Goal: Navigation & Orientation: Understand site structure

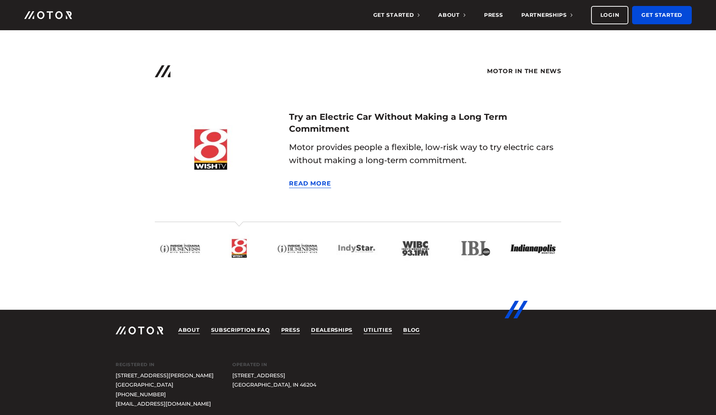
scroll to position [1825, 0]
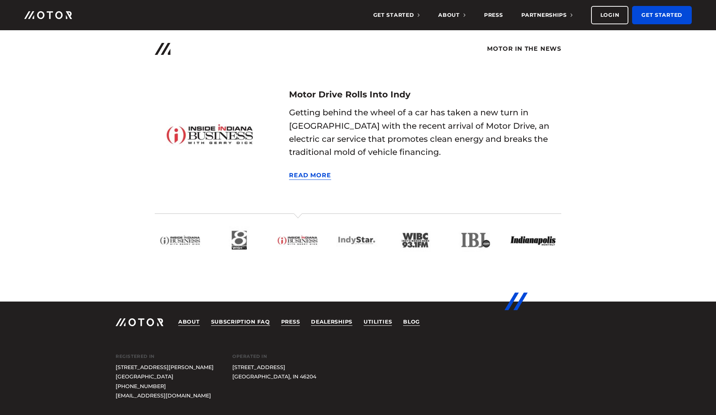
click at [299, 322] on ul "About Subscription FAQ Press Dealerships Utilities Blog" at bounding box center [304, 321] width 253 height 13
click at [383, 329] on div "About Subscription FAQ Press Dealerships Utilities Blog" at bounding box center [358, 320] width 485 height 39
click at [383, 325] on link "Utilities" at bounding box center [377, 321] width 28 height 7
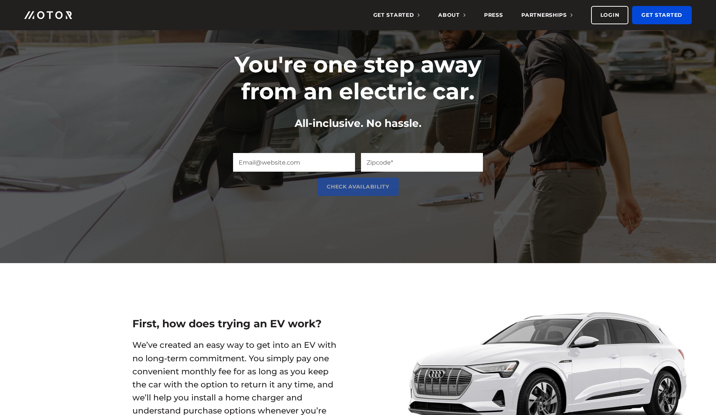
scroll to position [0, 0]
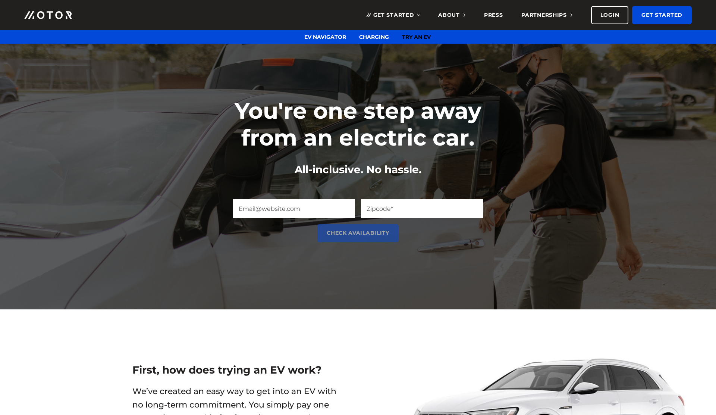
click at [410, 19] on link "Get Started" at bounding box center [396, 15] width 47 height 30
click at [410, 34] on link "Try an EV" at bounding box center [416, 37] width 29 height 7
click at [455, 15] on span "About" at bounding box center [451, 15] width 27 height 7
click at [374, 40] on link "Team" at bounding box center [369, 37] width 16 height 7
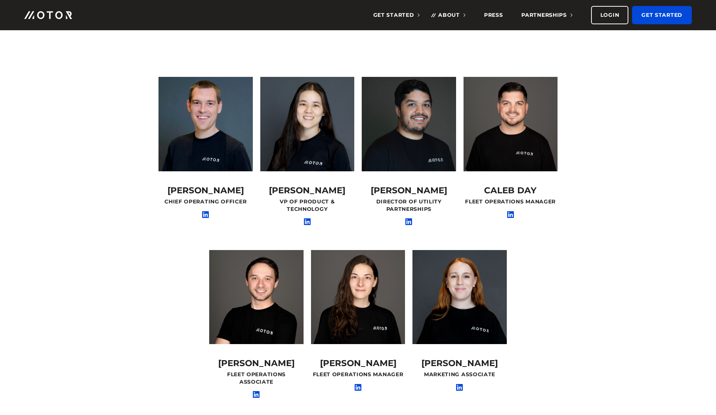
scroll to position [120, 0]
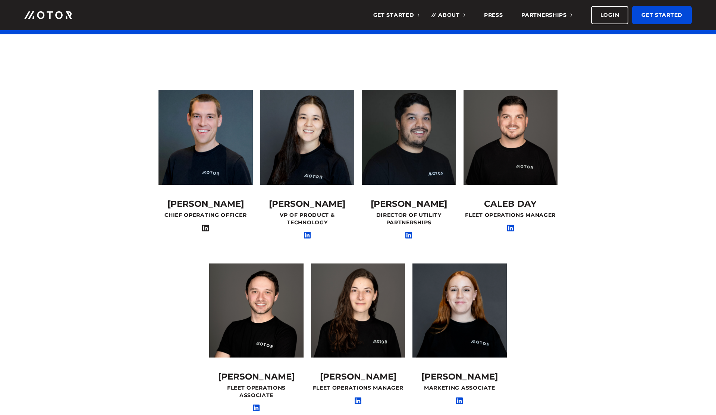
click at [205, 230] on icon at bounding box center [205, 227] width 7 height 7
click at [307, 236] on icon at bounding box center [307, 235] width 7 height 7
click at [510, 229] on icon at bounding box center [510, 227] width 7 height 7
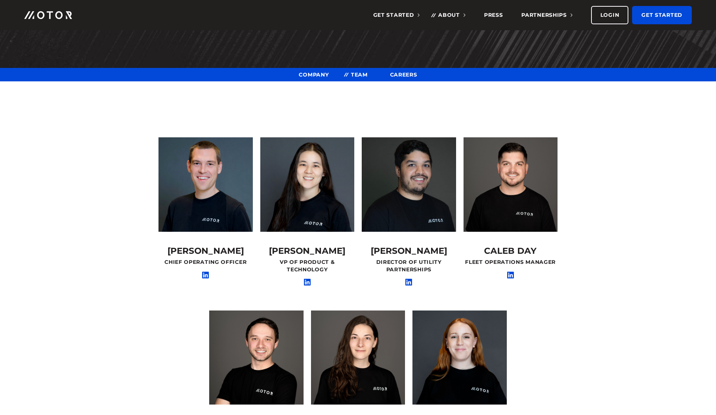
scroll to position [0, 0]
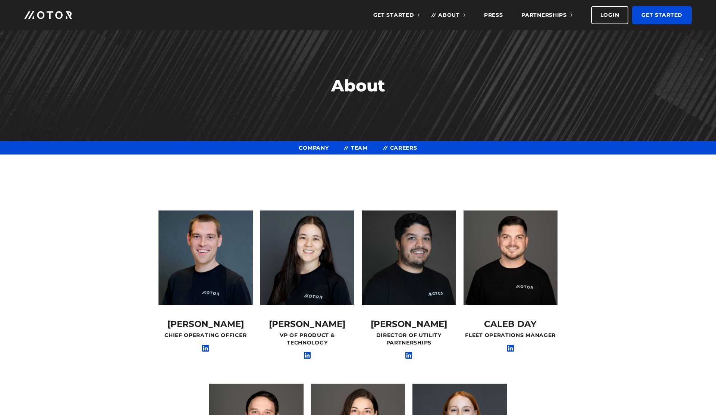
click at [411, 147] on link "Careers" at bounding box center [403, 147] width 27 height 13
